Goal: Learn about a topic

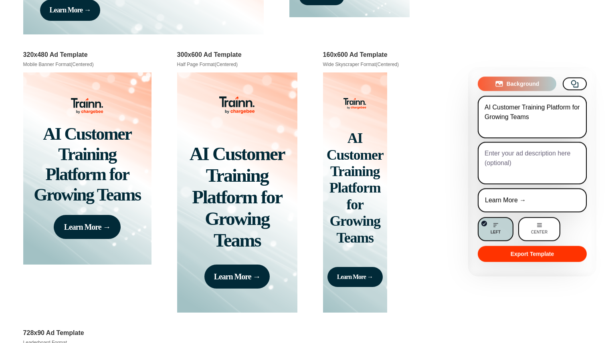
scroll to position [2215, 0]
click at [533, 121] on textarea "AI Customer Training Platform for Growing Teams" at bounding box center [532, 117] width 109 height 42
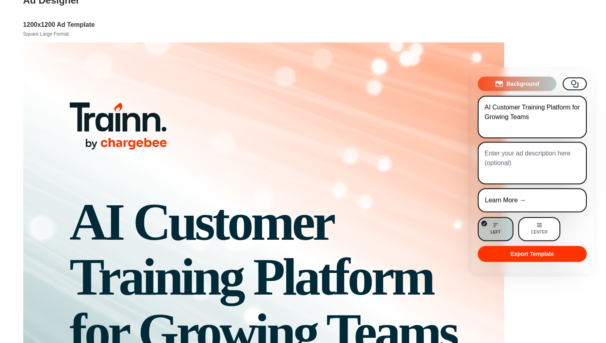
scroll to position [0, 0]
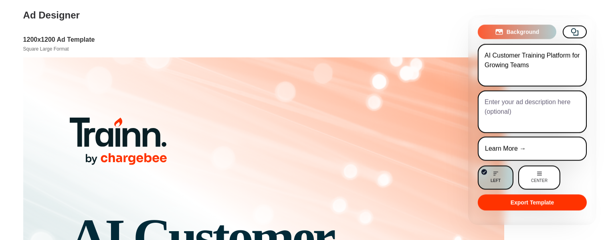
click at [531, 110] on textarea at bounding box center [532, 111] width 109 height 42
click at [377, 149] on div at bounding box center [264, 141] width 388 height 48
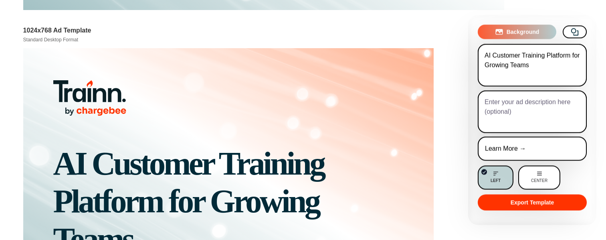
scroll to position [1289, 0]
